Goal: Navigation & Orientation: Find specific page/section

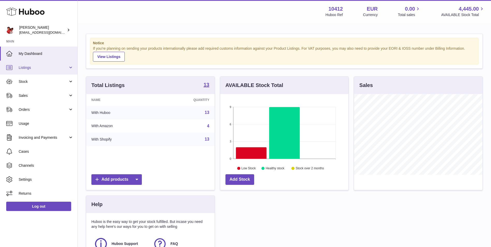
scroll to position [81, 128]
click at [44, 66] on span "Listings" at bounding box center [43, 67] width 49 height 5
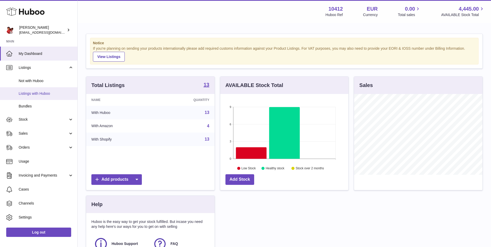
click at [47, 93] on span "Listings with Huboo" at bounding box center [46, 93] width 55 height 5
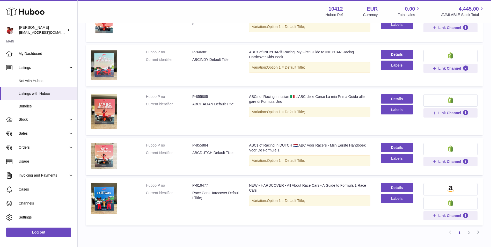
scroll to position [331, 0]
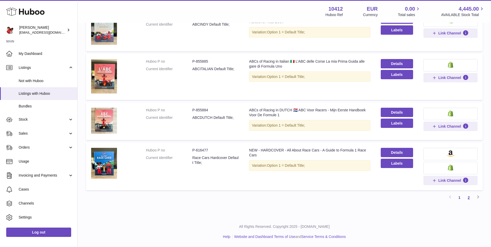
click at [467, 196] on link "2" at bounding box center [468, 197] width 9 height 9
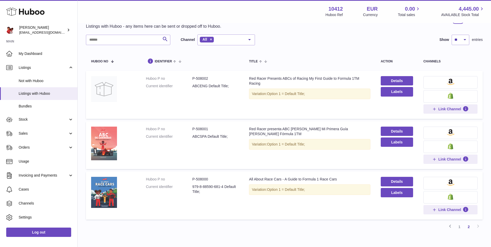
scroll to position [50, 0]
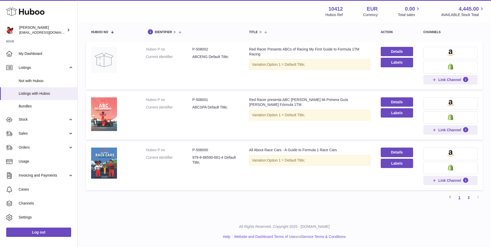
click at [461, 199] on link "1" at bounding box center [459, 197] width 9 height 9
